Goal: Task Accomplishment & Management: Complete application form

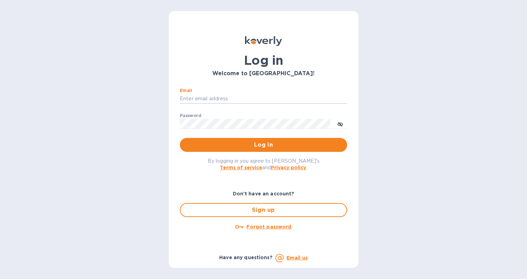
type input "jose@josepastorselections.com"
click at [263, 145] on button "Log in" at bounding box center [263, 145] width 167 height 14
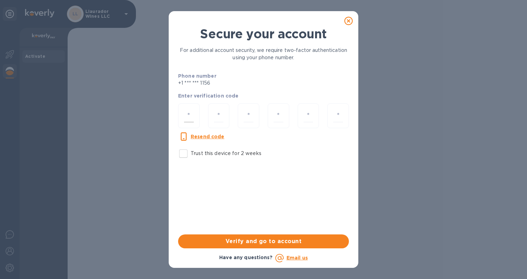
click at [186, 117] on input "number" at bounding box center [189, 115] width 10 height 13
type input "3"
type input "8"
type input "3"
type input "9"
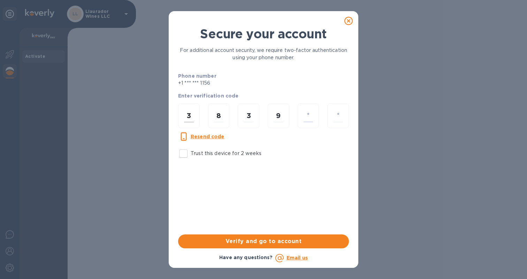
type input "8"
type input "3"
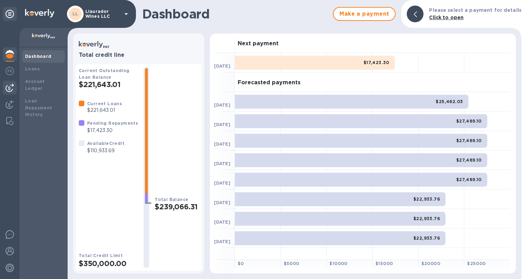
click at [11, 88] on img at bounding box center [10, 88] width 8 height 8
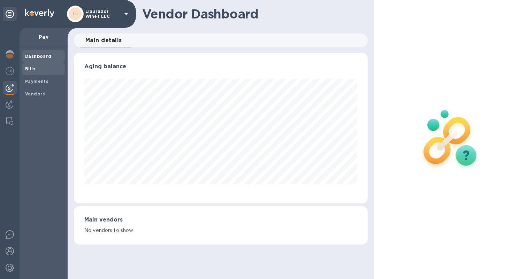
scroll to position [151, 293]
click at [26, 70] on b "Bills" at bounding box center [30, 68] width 10 height 5
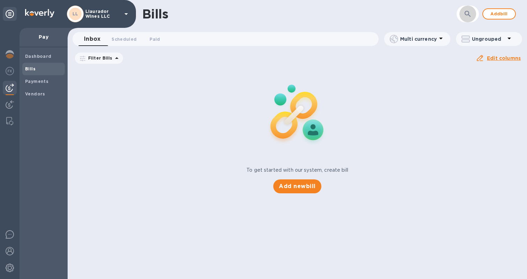
click at [466, 14] on icon "button" at bounding box center [467, 14] width 8 height 8
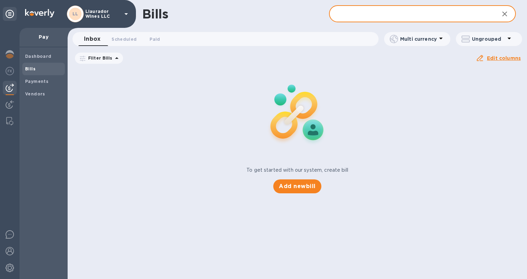
click at [377, 79] on div "To get started with our system, create bill Add new bill" at bounding box center [297, 130] width 465 height 131
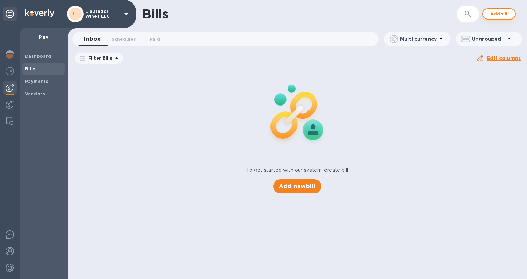
click at [495, 12] on span "Add bill" at bounding box center [498, 14] width 21 height 8
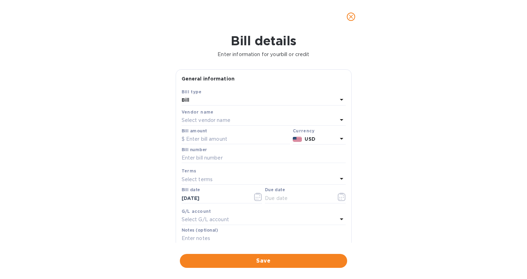
click at [201, 121] on p "Select vendor name" at bounding box center [206, 120] width 49 height 7
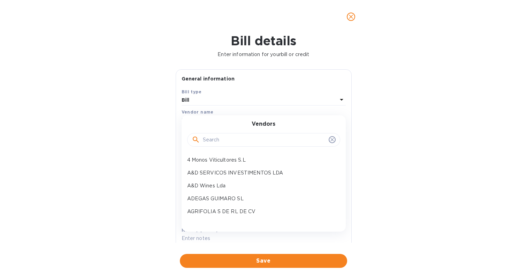
click at [213, 140] on input "text" at bounding box center [264, 140] width 123 height 10
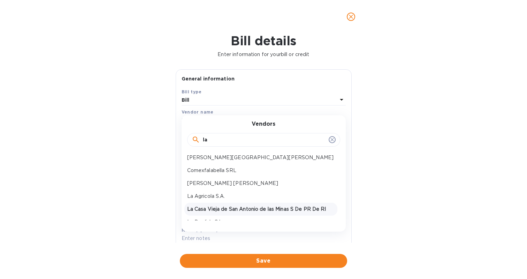
scroll to position [88, 0]
type input "la"
click at [237, 196] on p "La Agricola S.A." at bounding box center [260, 195] width 147 height 7
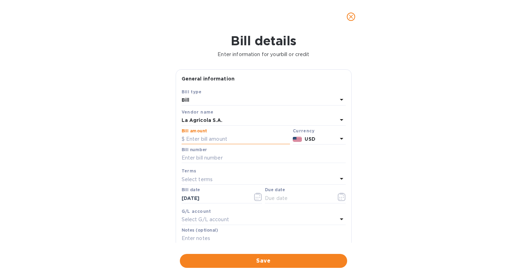
click at [209, 134] on input "text" at bounding box center [236, 139] width 108 height 10
paste input "20,480"
type input "20,480"
click at [201, 155] on input "text" at bounding box center [264, 158] width 164 height 10
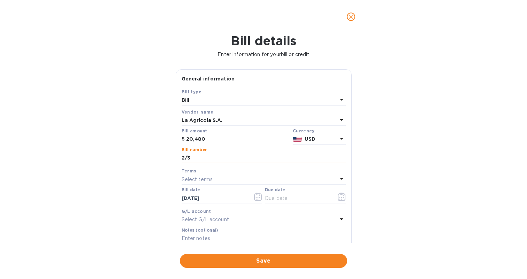
scroll to position [76, 0]
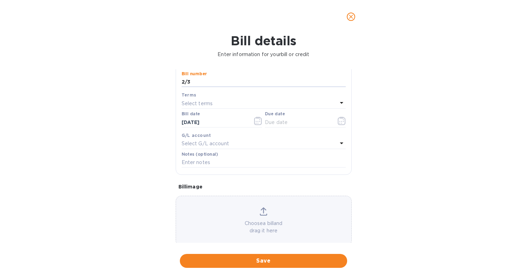
type input "2/3"
click at [225, 105] on div "Select terms" at bounding box center [260, 104] width 156 height 10
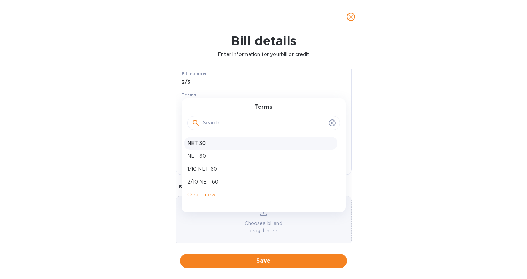
click at [219, 144] on p "NET 30" at bounding box center [260, 143] width 147 height 7
type input "[DATE]"
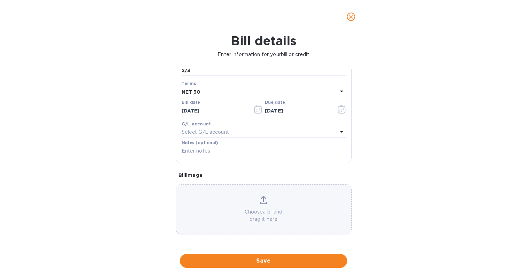
scroll to position [92, 0]
click at [266, 257] on span "Save" at bounding box center [263, 261] width 156 height 8
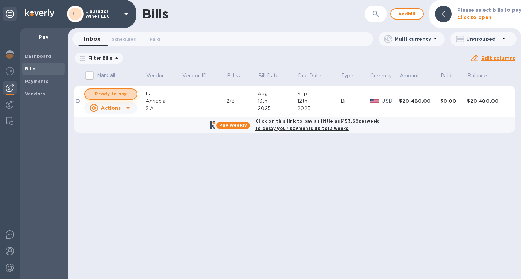
click at [119, 93] on span "Ready to pay" at bounding box center [111, 94] width 40 height 8
checkbox input "true"
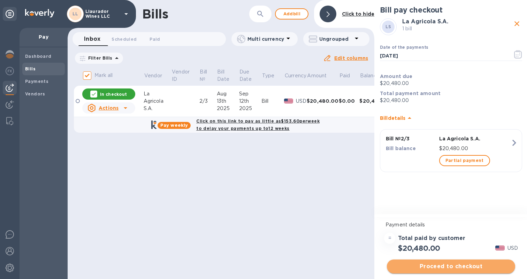
click at [452, 265] on span "Proceed to checkout" at bounding box center [450, 266] width 117 height 8
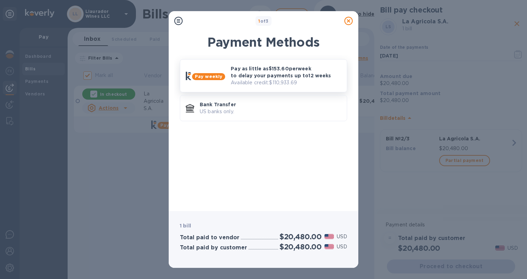
click at [253, 75] on p "Pay as little as $153.60 per week to delay your payments up to 12 weeks" at bounding box center [286, 72] width 110 height 14
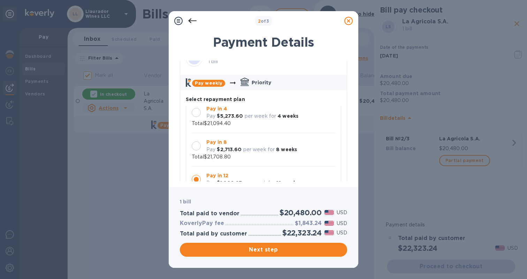
scroll to position [3, 0]
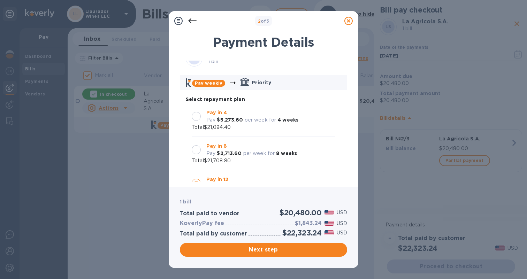
click at [198, 115] on div at bounding box center [196, 116] width 9 height 9
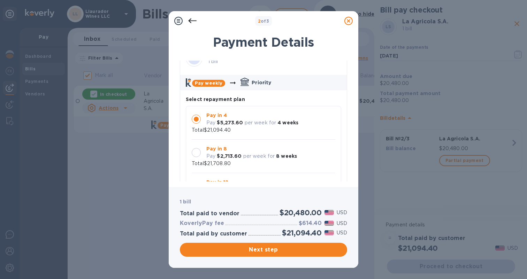
click at [195, 154] on div at bounding box center [196, 152] width 9 height 9
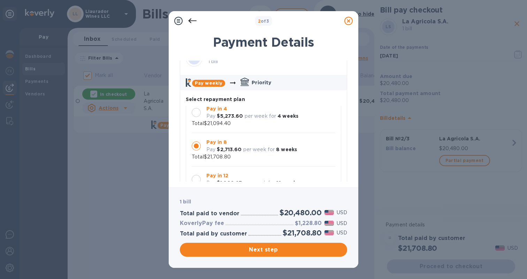
scroll to position [7, 0]
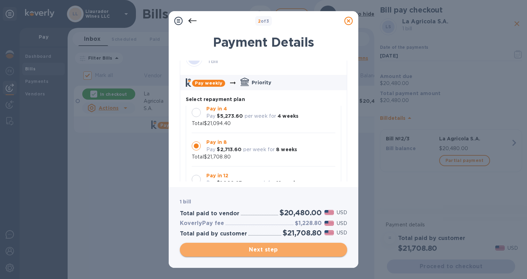
click at [280, 247] on span "Next step" at bounding box center [263, 250] width 156 height 8
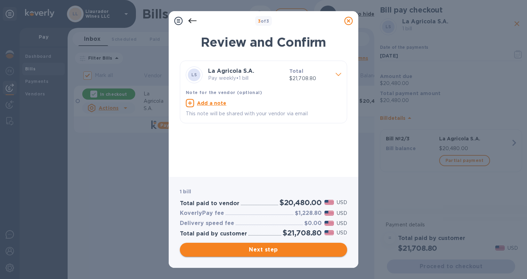
click at [279, 250] on span "Next step" at bounding box center [263, 250] width 156 height 8
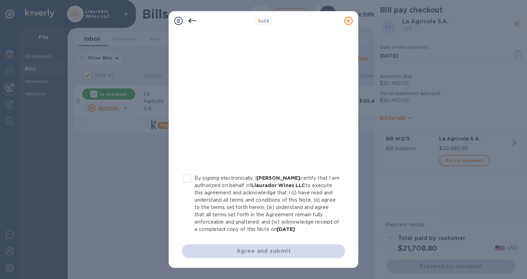
scroll to position [118, 0]
click at [191, 172] on input "By signing electronically, I [PERSON_NAME] certify that I am authorized on beha…" at bounding box center [187, 178] width 15 height 15
checkbox input "true"
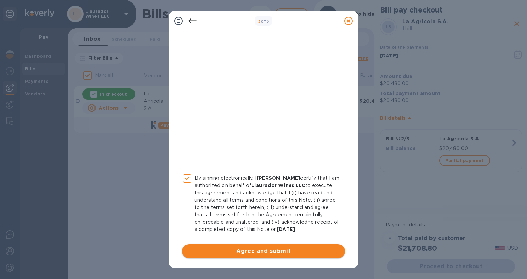
click at [211, 248] on span "Agree and submit" at bounding box center [263, 251] width 152 height 8
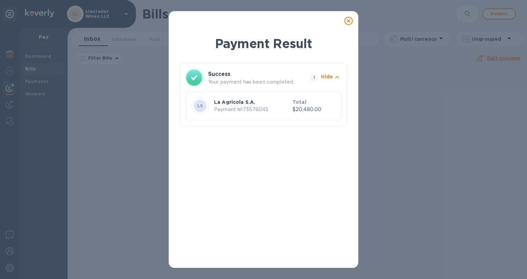
click at [350, 20] on icon at bounding box center [348, 21] width 8 height 8
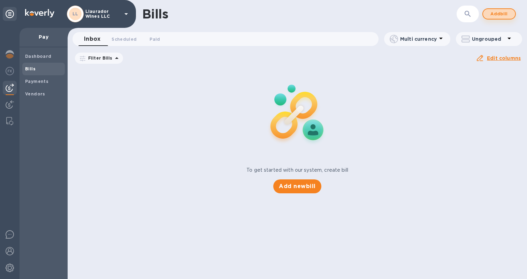
click at [495, 15] on span "Add bill" at bounding box center [498, 14] width 21 height 8
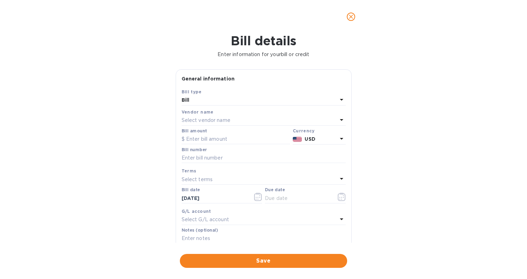
click at [200, 117] on p "Select vendor name" at bounding box center [206, 120] width 49 height 7
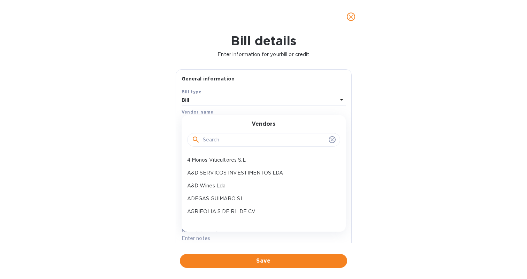
click at [221, 138] on input "text" at bounding box center [264, 140] width 123 height 10
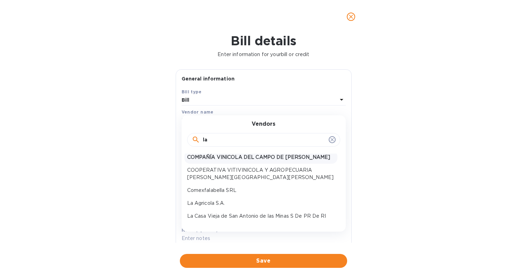
scroll to position [46, 0]
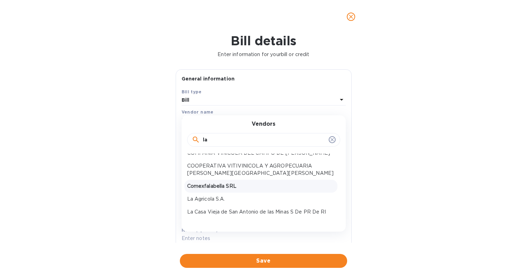
type input "la"
click at [217, 198] on p "La Agricola S.A." at bounding box center [260, 198] width 147 height 7
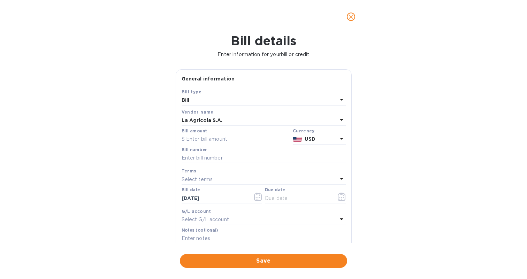
click at [216, 140] on input "text" at bounding box center [236, 139] width 108 height 10
paste input "20,480"
type input "20,480"
click at [196, 156] on input "text" at bounding box center [264, 158] width 164 height 10
type input "3/3"
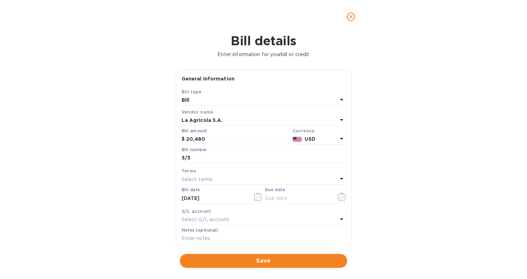
click at [210, 178] on p "Select terms" at bounding box center [197, 179] width 31 height 7
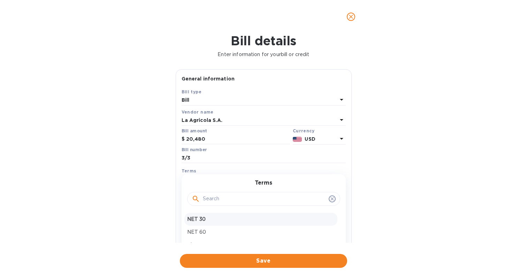
click at [210, 216] on p "NET 30" at bounding box center [260, 219] width 147 height 7
type input "[DATE]"
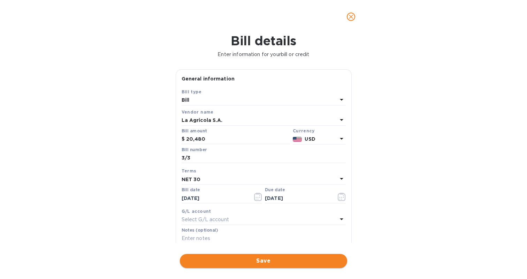
click at [242, 257] on span "Save" at bounding box center [263, 261] width 156 height 8
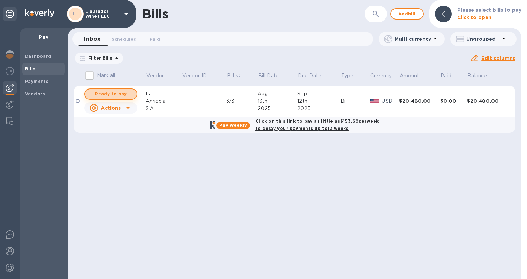
click at [113, 92] on span "Ready to pay" at bounding box center [111, 94] width 40 height 8
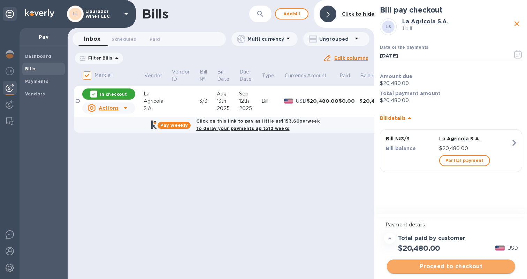
click at [453, 269] on span "Proceed to checkout" at bounding box center [450, 266] width 117 height 8
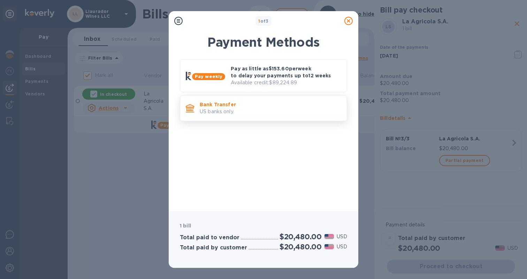
click at [254, 115] on div "Bank Transfer US banks only." at bounding box center [270, 108] width 147 height 20
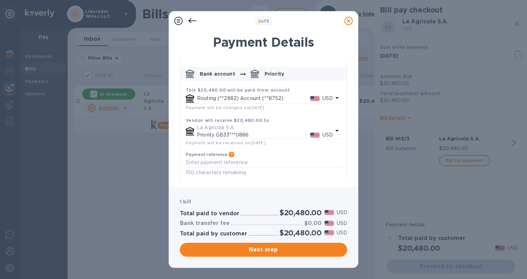
scroll to position [27, 0]
click at [263, 249] on span "Next step" at bounding box center [263, 250] width 156 height 8
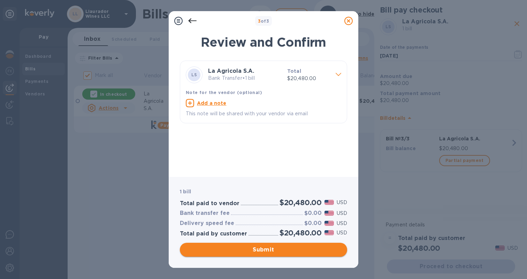
click at [273, 249] on span "Submit" at bounding box center [263, 250] width 156 height 8
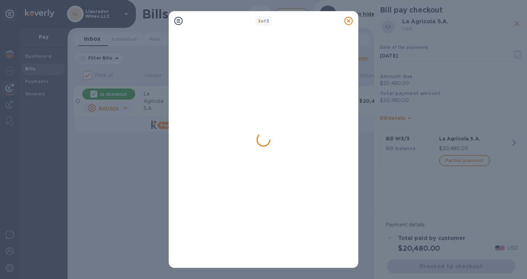
checkbox input "false"
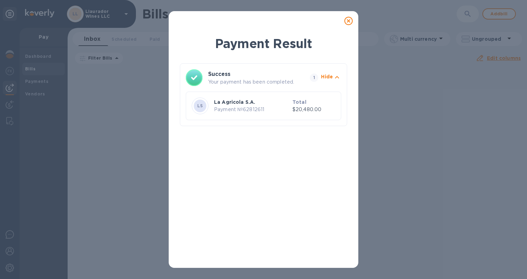
click at [352, 19] on icon at bounding box center [348, 21] width 8 height 8
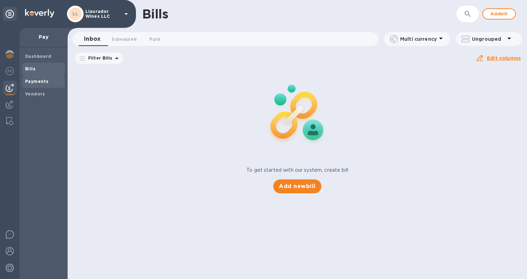
click at [43, 82] on b "Payments" at bounding box center [36, 81] width 23 height 5
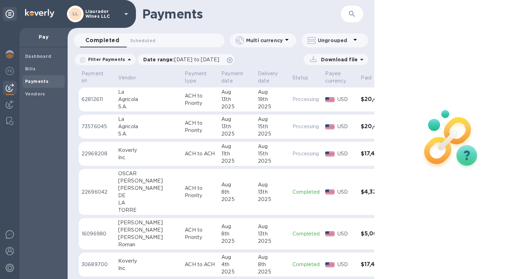
click at [290, 97] on td "Processing" at bounding box center [306, 99] width 33 height 24
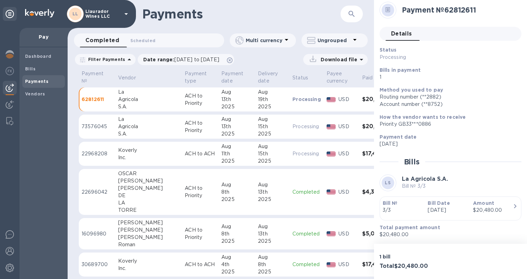
scroll to position [4, 0]
click at [221, 123] on div "13th" at bounding box center [236, 126] width 31 height 7
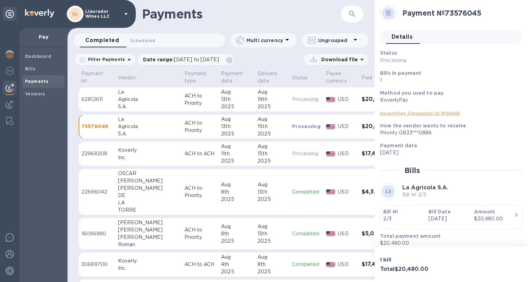
scroll to position [2, 0]
